Goal: Task Accomplishment & Management: Complete application form

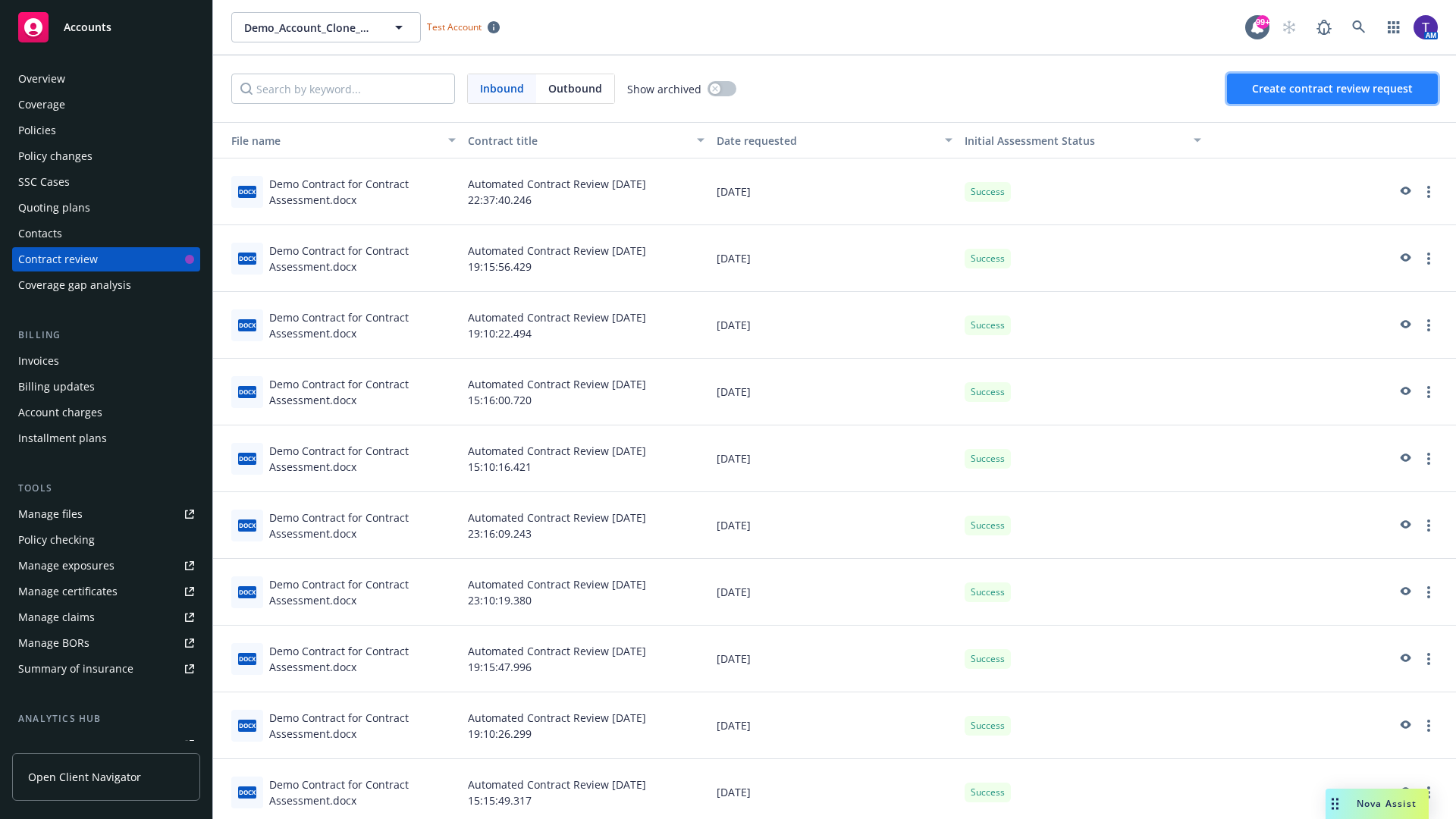
click at [1333, 89] on span "Create contract review request" at bounding box center [1332, 88] width 161 height 14
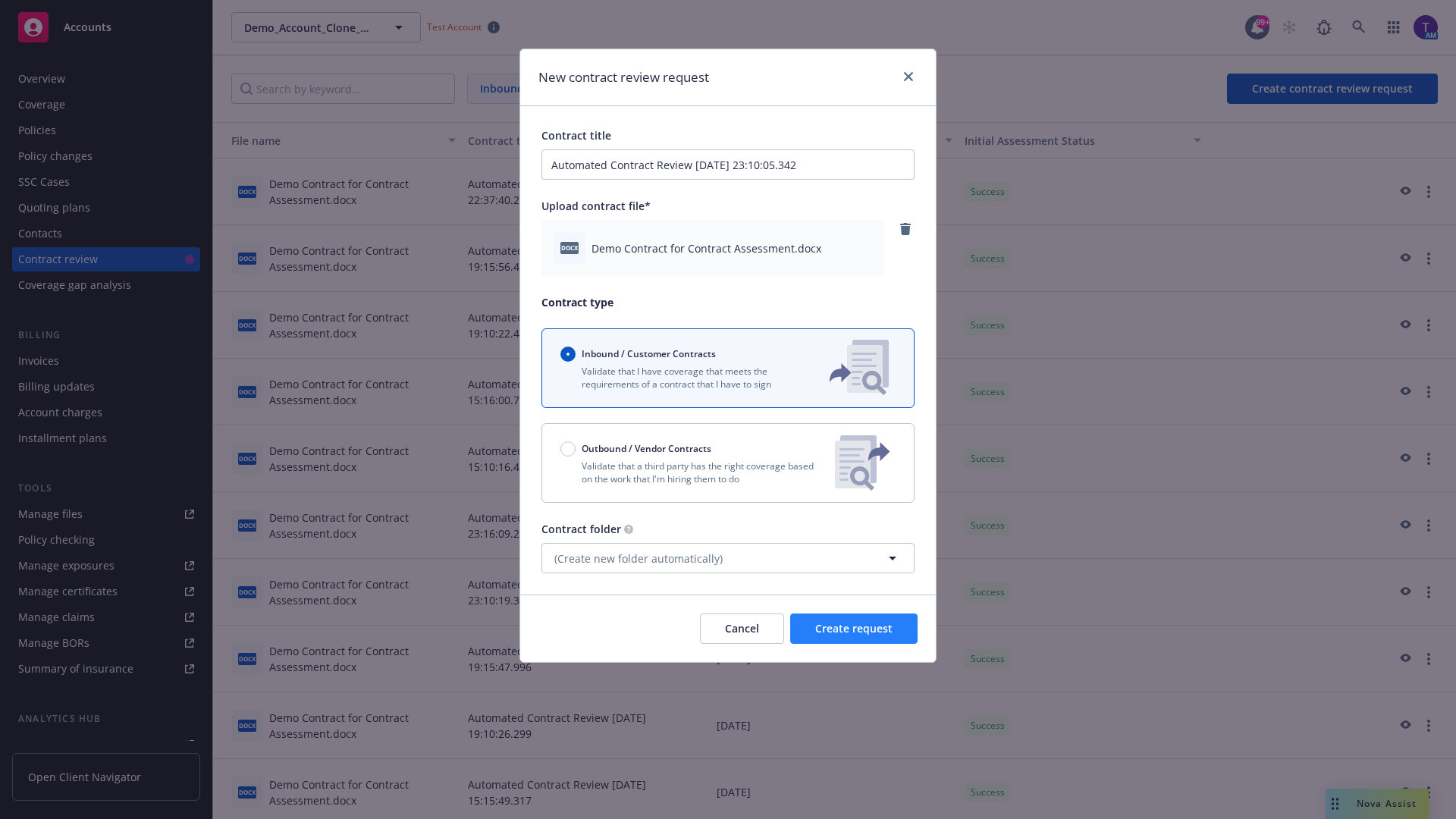
type input "Automated Contract Review 10-10-2025 23:10:05.342"
click at [854, 628] on span "Create request" at bounding box center [854, 627] width 77 height 14
